Goal: Contribute content: Add original content to the website for others to see

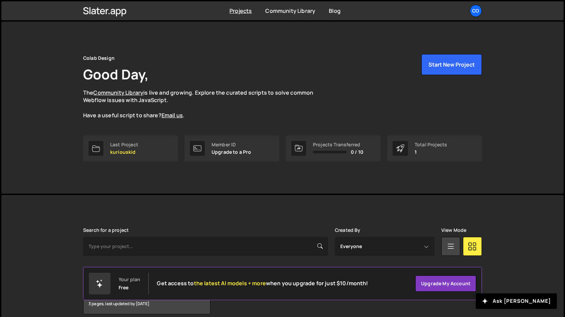
scroll to position [31, 0]
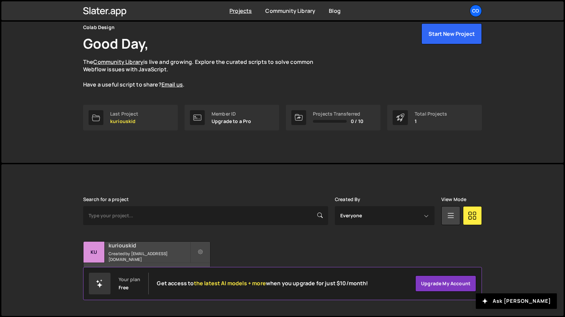
click at [124, 249] on h2 "kuriouskid" at bounding box center [149, 245] width 81 height 7
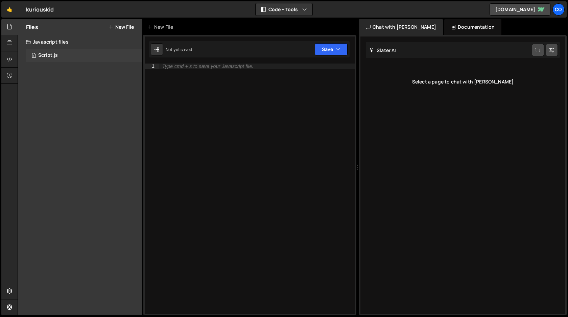
click at [51, 54] on div "Script.js" at bounding box center [48, 55] width 20 height 6
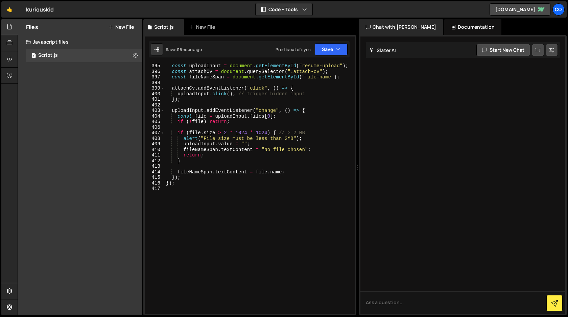
scroll to position [2321, 0]
type textarea "});"
click at [195, 185] on div "const uploadInput = document . getElementById ( "resume-upload" ) ; const attac…" at bounding box center [259, 194] width 188 height 262
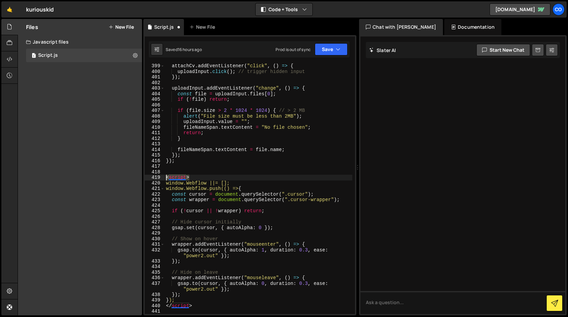
drag, startPoint x: 192, startPoint y: 175, endPoint x: 165, endPoint y: 176, distance: 27.1
click at [165, 176] on div "attachCv . addEventListener ( "click" , ( ) => { uploadInput . click ( ) ; // t…" at bounding box center [259, 194] width 188 height 262
click at [226, 176] on div "attachCv . addEventListener ( "click" , ( ) => { uploadInput . click ( ) ; // t…" at bounding box center [259, 194] width 188 height 262
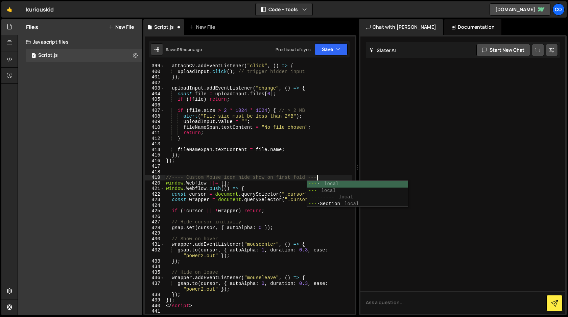
scroll to position [0, 10]
type textarea "//---- Custom Mouse icon hide show on first fold ----"
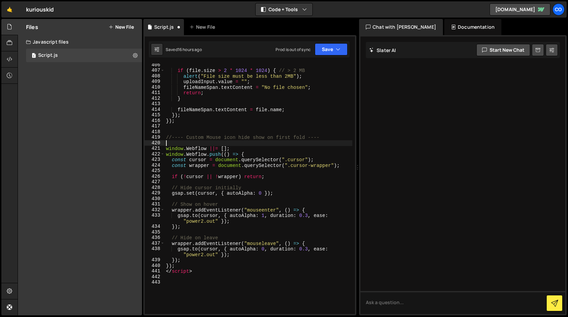
scroll to position [2383, 0]
drag, startPoint x: 198, startPoint y: 269, endPoint x: 163, endPoint y: 271, distance: 35.9
click at [163, 271] on div "406 407 408 409 410 411 412 413 414 415 416 417 418 419 420 421 422 423 424 425…" at bounding box center [250, 189] width 210 height 251
type textarea "</script>"
click at [330, 49] on button "Save" at bounding box center [331, 49] width 33 height 12
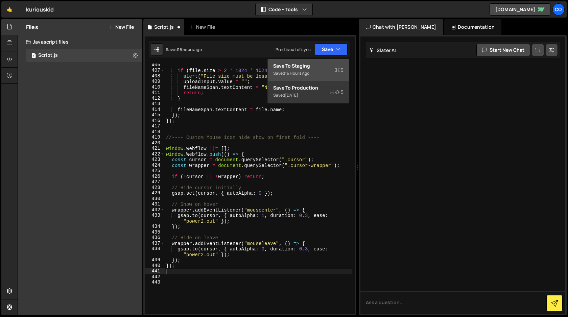
click at [323, 66] on div "Save to Staging S" at bounding box center [308, 66] width 70 height 7
